Goal: Task Accomplishment & Management: Complete application form

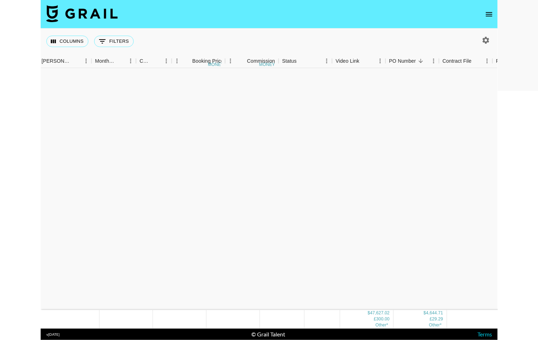
scroll to position [729, 168]
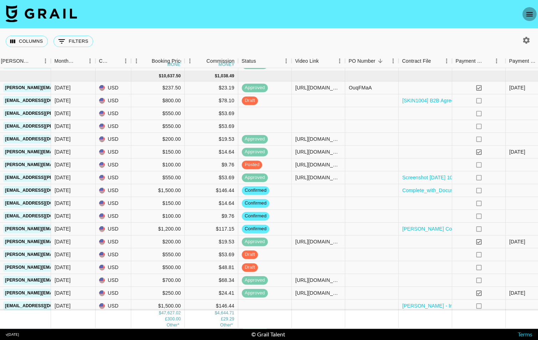
click at [457, 17] on icon "open drawer" at bounding box center [529, 14] width 9 height 9
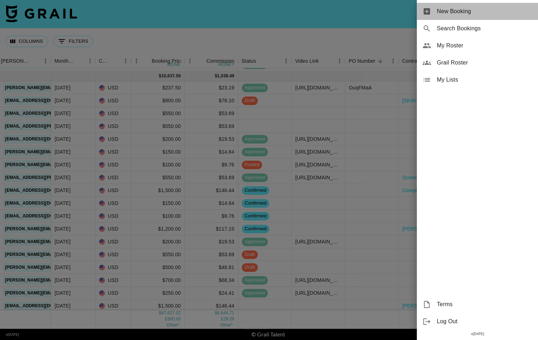
click at [457, 8] on span "New Booking" at bounding box center [485, 11] width 96 height 9
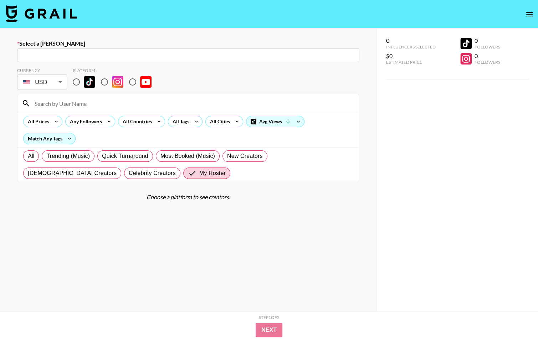
click at [266, 58] on input "text" at bounding box center [188, 55] width 334 height 8
click at [266, 57] on input "ca" at bounding box center [188, 55] width 334 height 8
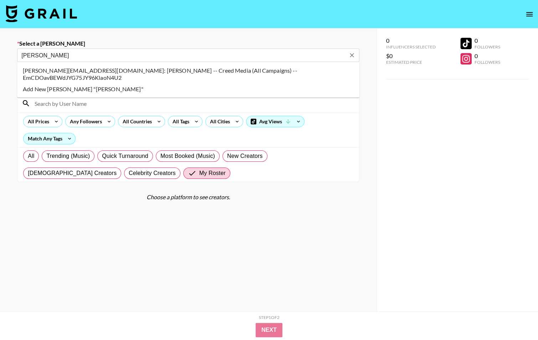
click at [56, 65] on li "[PERSON_NAME][EMAIL_ADDRESS][DOMAIN_NAME]: [PERSON_NAME] -- Creed Media (All Ca…" at bounding box center [188, 74] width 342 height 19
type input "[PERSON_NAME][EMAIL_ADDRESS][DOMAIN_NAME]: [PERSON_NAME] -- Creed Media (All Ca…"
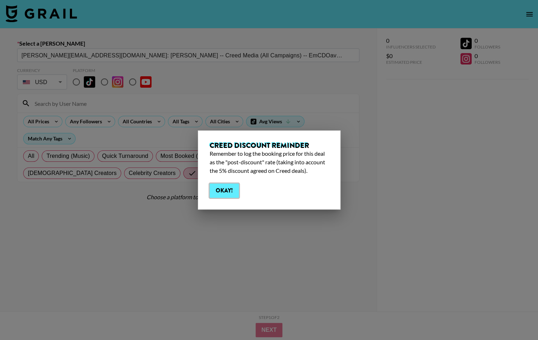
click at [231, 195] on button "Okay!" at bounding box center [224, 191] width 29 height 14
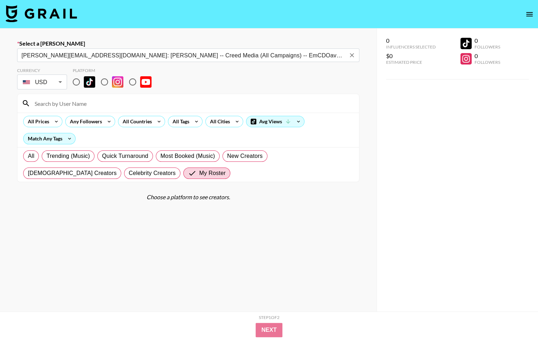
click at [104, 84] on input "radio" at bounding box center [104, 82] width 15 height 15
radio input "true"
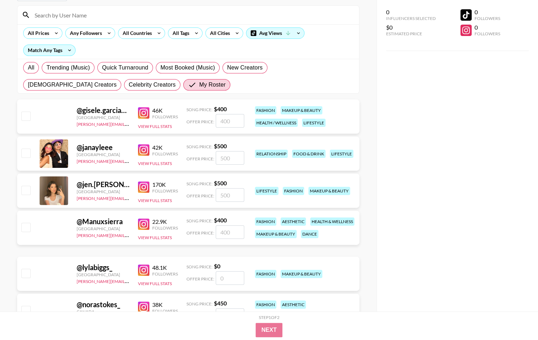
scroll to position [89, 0]
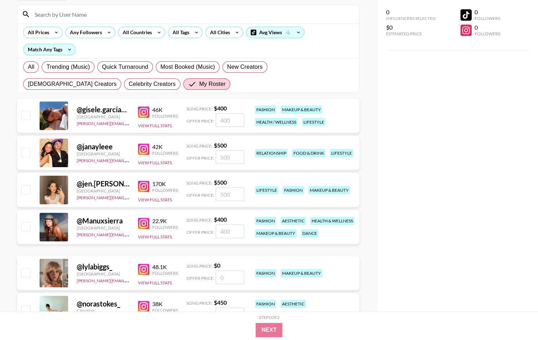
click at [28, 276] on input "checkbox" at bounding box center [25, 272] width 9 height 9
click at [27, 271] on input "checkbox" at bounding box center [25, 272] width 9 height 9
click at [227, 278] on input "number" at bounding box center [230, 278] width 29 height 14
checkbox input "true"
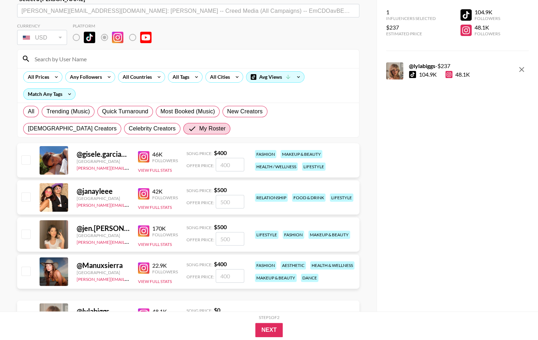
scroll to position [45, 0]
type input "237"
click at [269, 327] on button "Next" at bounding box center [268, 330] width 27 height 14
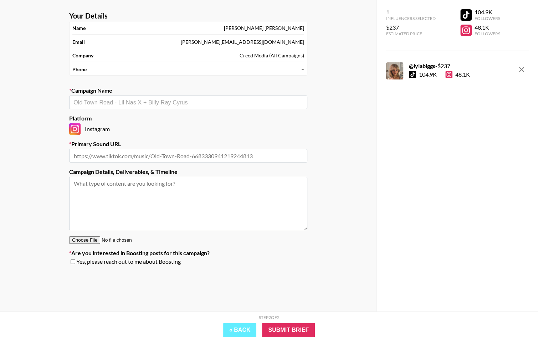
scroll to position [29, 0]
click at [203, 101] on input "text" at bounding box center [188, 102] width 230 height 8
click at [191, 117] on li "Add New Campaign: "[PERSON_NAME] - Lost"" at bounding box center [188, 116] width 238 height 11
type input "[PERSON_NAME] - Lost"
click at [159, 155] on input "text" at bounding box center [188, 156] width 238 height 14
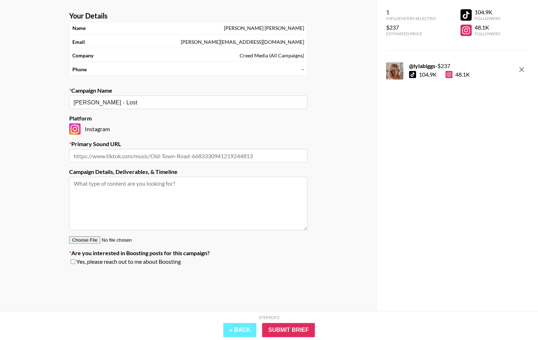
paste input "[URL][DOMAIN_NAME]"
type input "[URL][DOMAIN_NAME]"
click at [170, 191] on textarea at bounding box center [188, 203] width 238 height 53
type textarea "2"
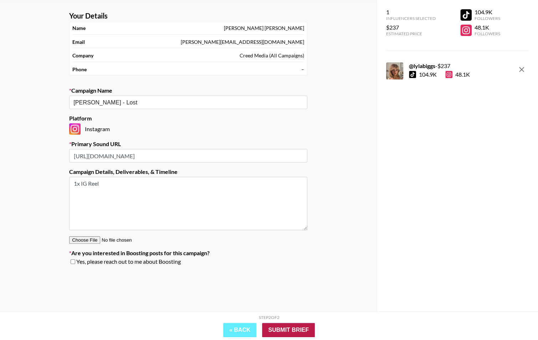
type textarea "1x IG Reel"
click at [293, 330] on input "Submit Brief" at bounding box center [288, 330] width 53 height 14
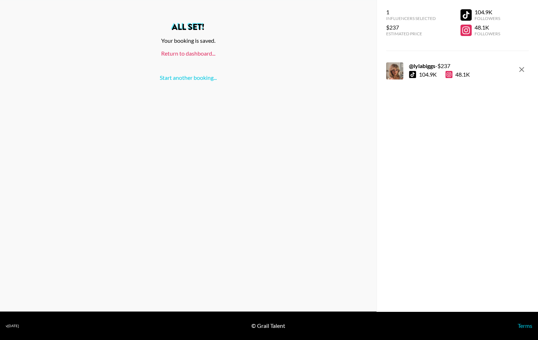
click at [192, 55] on link "Return to dashboard..." at bounding box center [188, 53] width 54 height 7
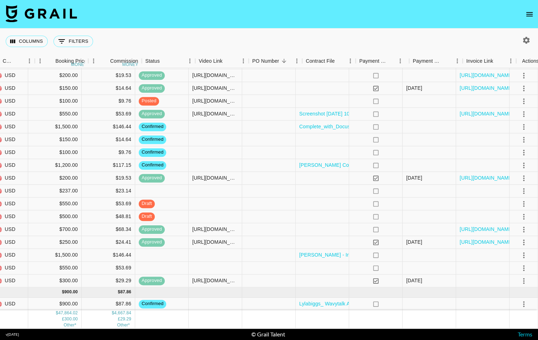
scroll to position [793, 264]
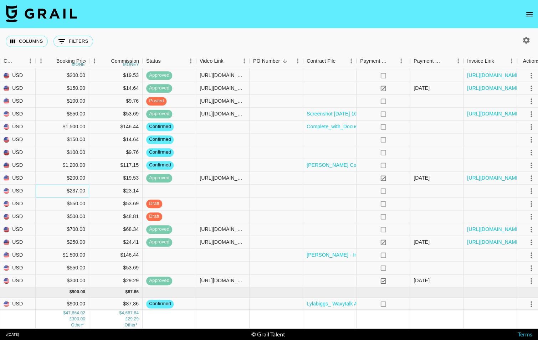
click at [85, 190] on div "$237.00" at bounding box center [62, 191] width 53 height 13
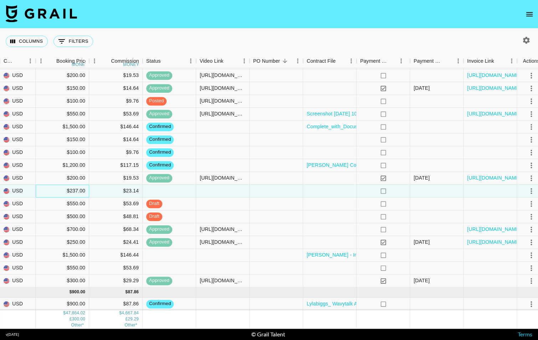
click at [83, 191] on div "$237.00" at bounding box center [62, 191] width 53 height 13
type input "237.50"
click at [533, 192] on icon "select merge strategy" at bounding box center [531, 191] width 9 height 9
click at [515, 205] on li "Confirm" at bounding box center [515, 206] width 46 height 13
click at [510, 234] on li "Draft Created" at bounding box center [515, 231] width 46 height 13
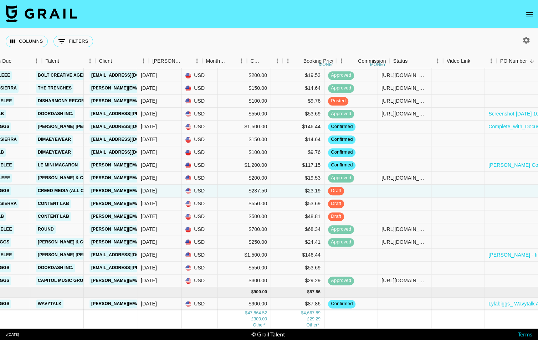
scroll to position [793, 0]
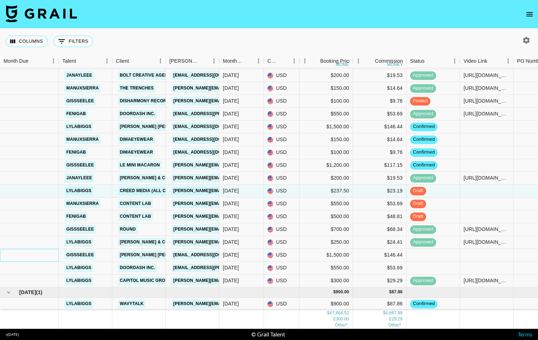
click at [23, 253] on div at bounding box center [29, 255] width 59 height 13
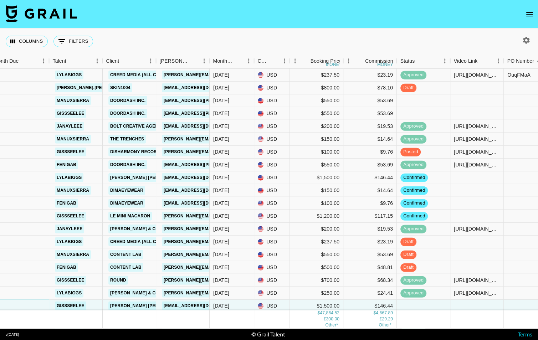
scroll to position [741, 10]
